Goal: Task Accomplishment & Management: Manage account settings

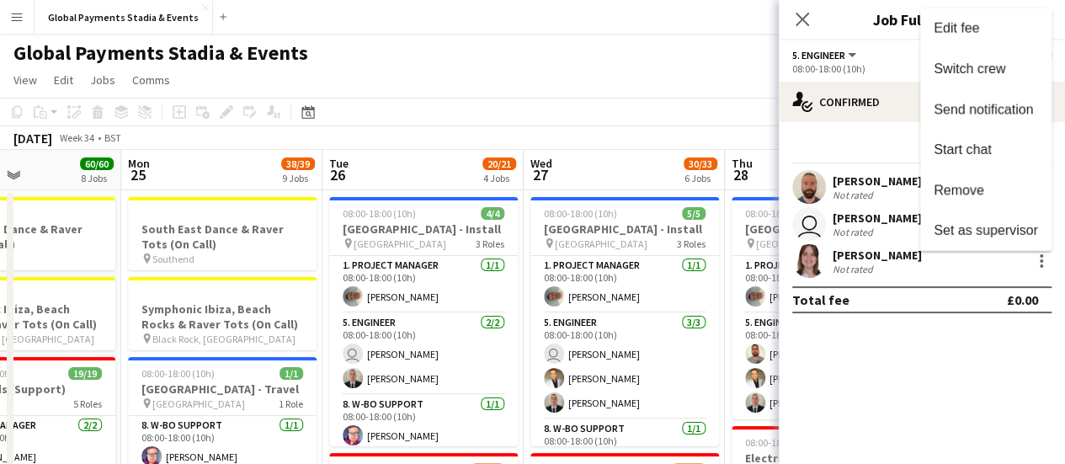
click at [938, 343] on div at bounding box center [532, 232] width 1065 height 464
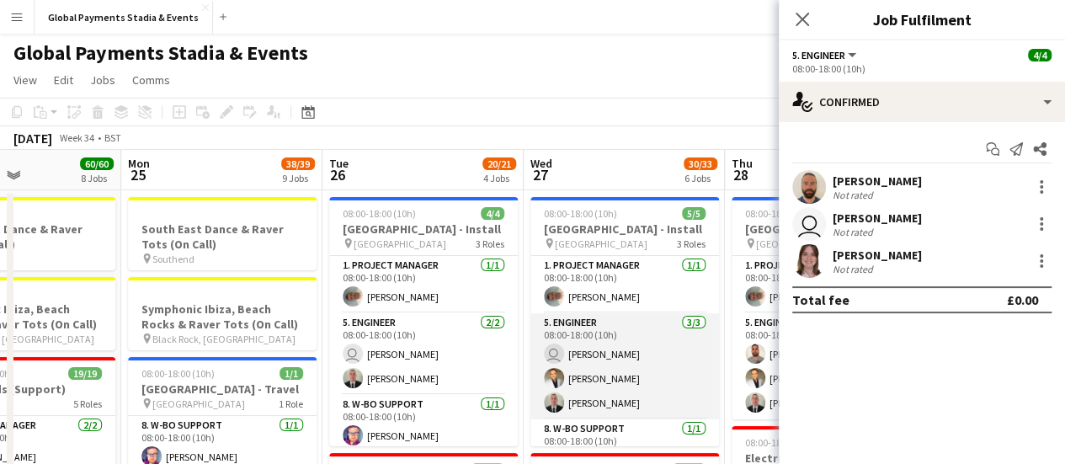
click at [581, 396] on app-card-role "5. Engineer [DATE] 08:00-18:00 (10h) user [PERSON_NAME] [PERSON_NAME] [PERSON_N…" at bounding box center [624, 366] width 189 height 106
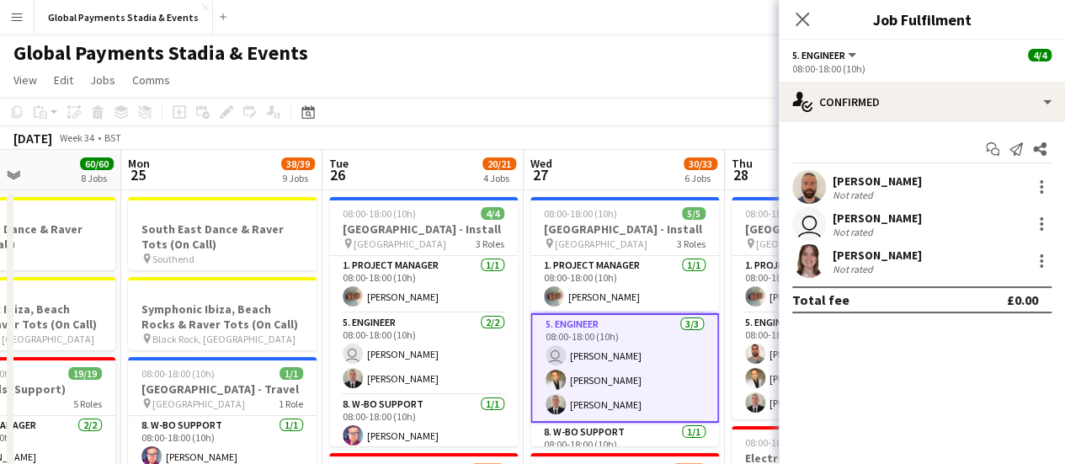
click at [555, 403] on app-user-avatar at bounding box center [555, 404] width 20 height 20
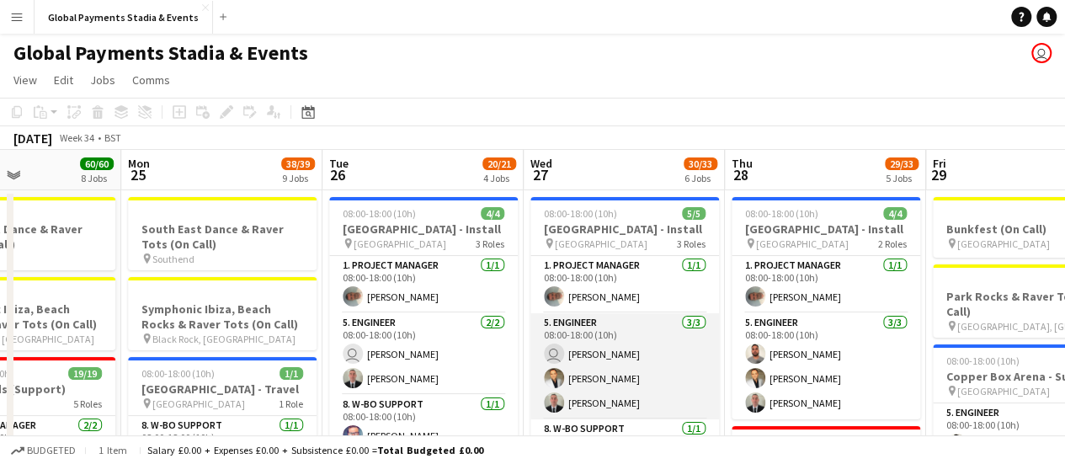
click at [555, 403] on app-user-avatar at bounding box center [554, 402] width 20 height 20
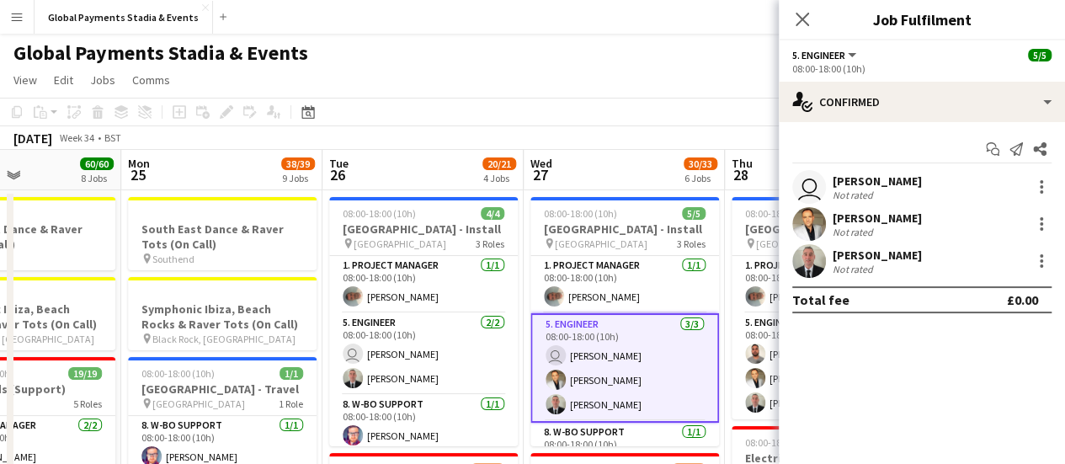
click at [808, 265] on app-user-avatar at bounding box center [809, 261] width 34 height 34
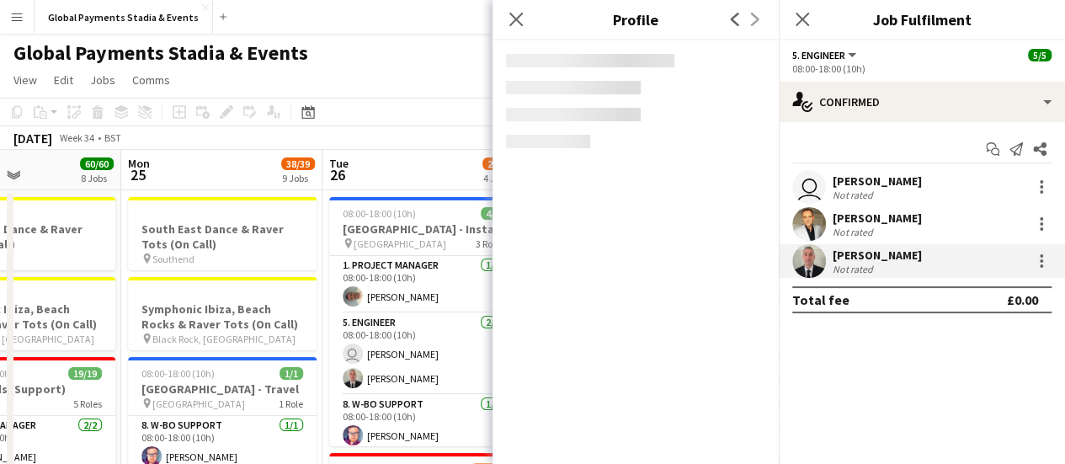
click at [808, 265] on app-user-avatar at bounding box center [809, 261] width 34 height 34
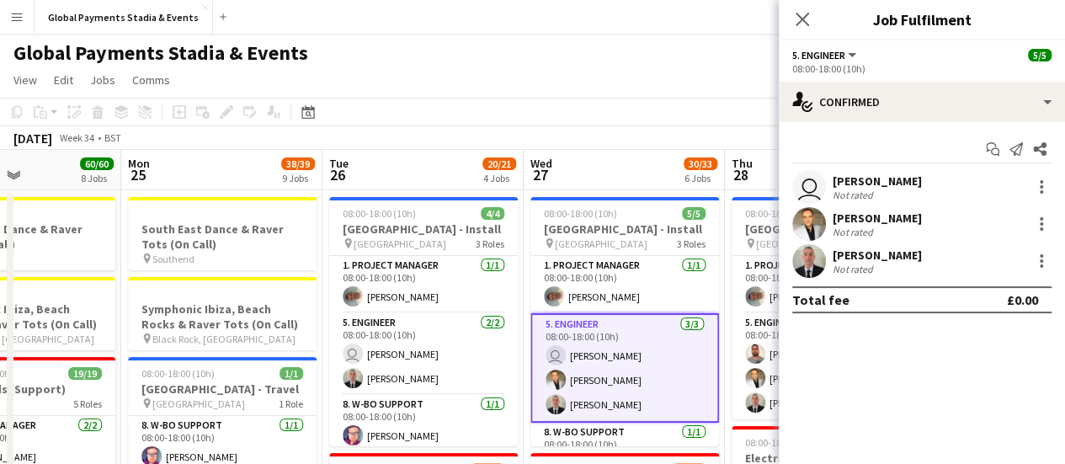
click at [808, 265] on app-user-avatar at bounding box center [809, 261] width 34 height 34
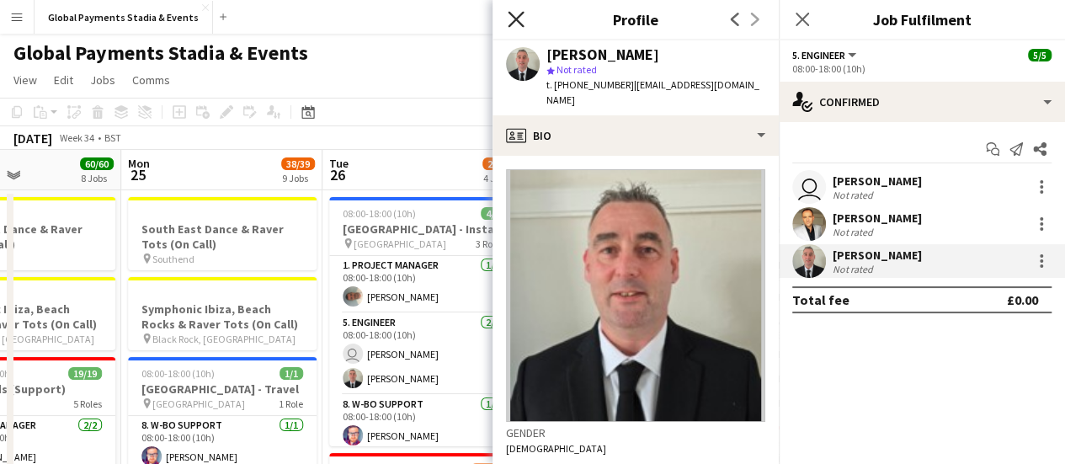
click at [520, 18] on icon "Close pop-in" at bounding box center [515, 19] width 16 height 16
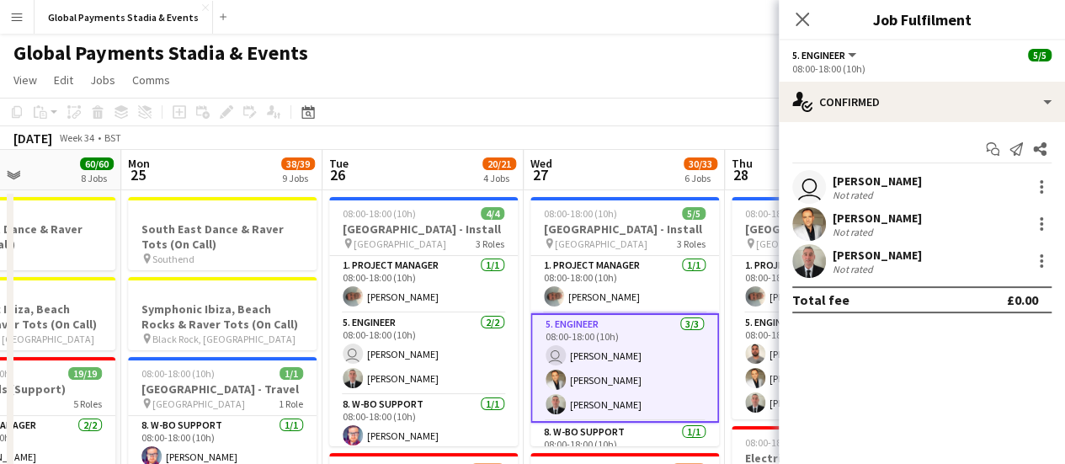
click at [614, 100] on app-toolbar "Copy Paste Paste Ctrl+V Paste with crew Ctrl+Shift+V Paste linked Job [GEOGRAPH…" at bounding box center [532, 112] width 1065 height 29
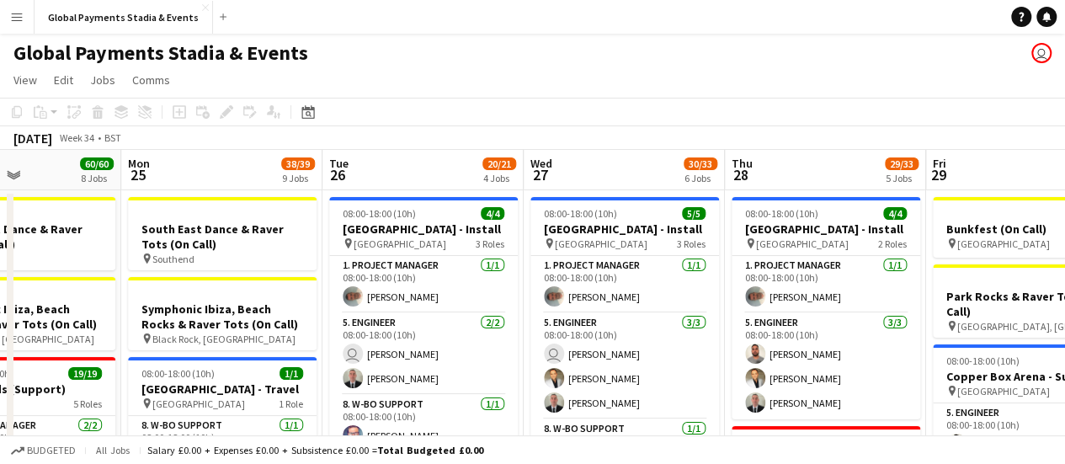
click at [646, 95] on app-page-menu "View Day view expanded Day view collapsed Month view Date picker Jump to [DATE]…" at bounding box center [532, 82] width 1065 height 32
